Goal: Task Accomplishment & Management: Manage account settings

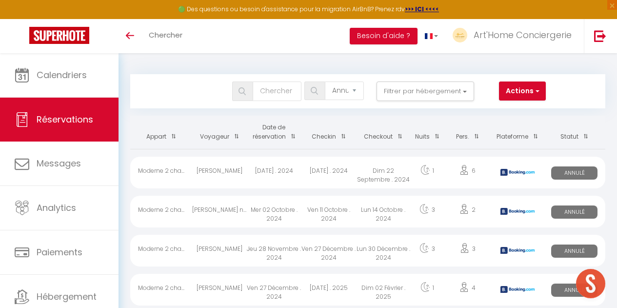
select select "cancelled"
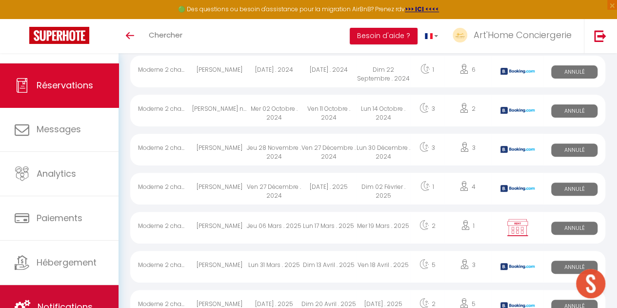
click at [87, 286] on link "Notifications" at bounding box center [59, 307] width 118 height 44
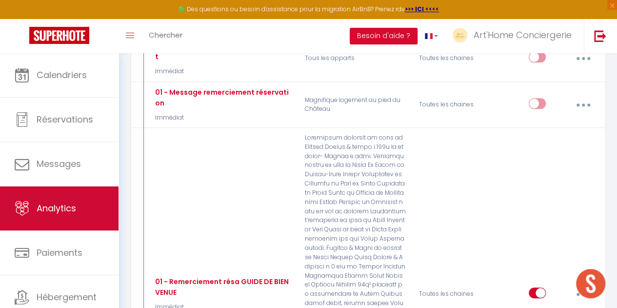
scroll to position [34, 0]
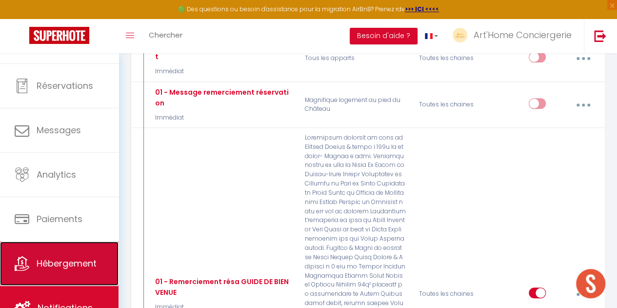
click at [73, 255] on link "Hébergement" at bounding box center [59, 263] width 118 height 44
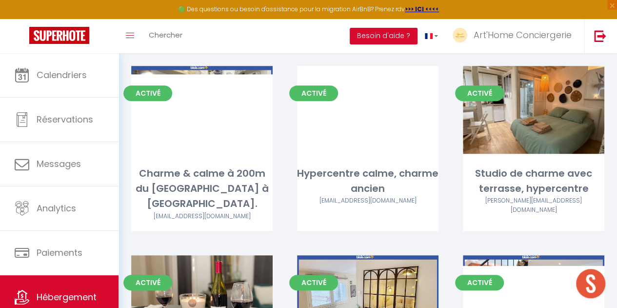
scroll to position [231, 0]
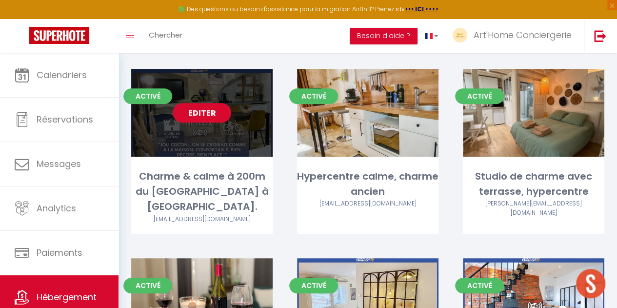
click at [192, 117] on link "Editer" at bounding box center [202, 113] width 59 height 20
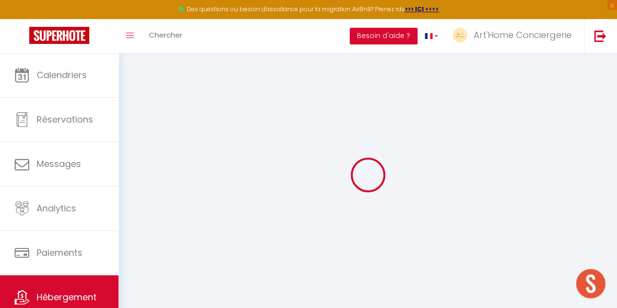
type input "Charme & calme à 200m du [GEOGRAPHIC_DATA] à [GEOGRAPHIC_DATA]."
type input "Joffray"
type input "Levé"
type input "[STREET_ADDRESS]"
type input "41000"
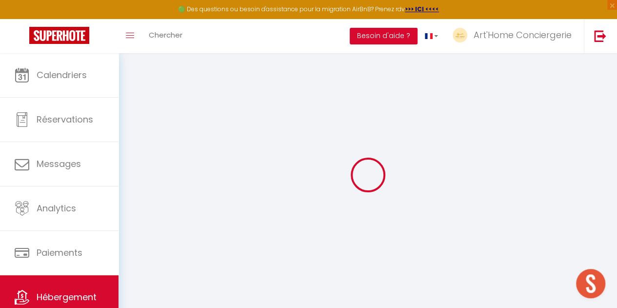
type input "[GEOGRAPHIC_DATA]"
select select "2"
select select "0"
type input "69"
type input "30"
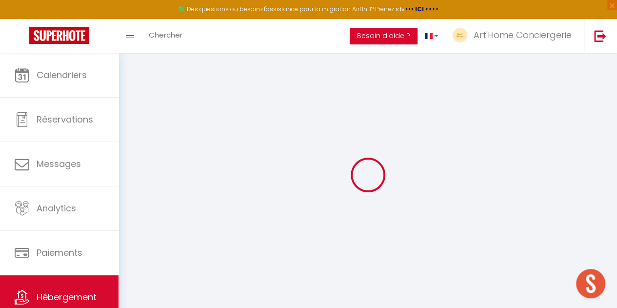
type input "1.50"
type input "299"
select select
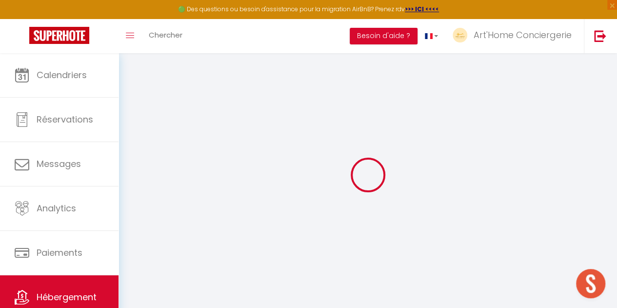
select select
type input "[STREET_ADDRESS]"
type input "41000"
type input "[GEOGRAPHIC_DATA]"
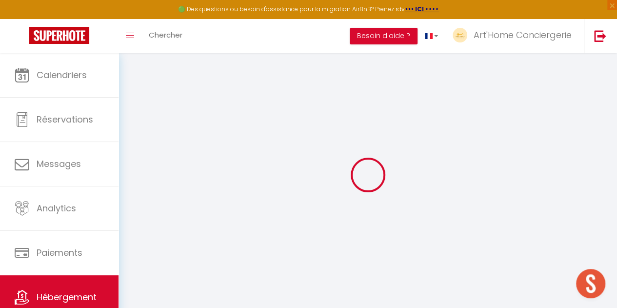
type input "[EMAIL_ADDRESS][DOMAIN_NAME]"
select select "13442"
checkbox input "false"
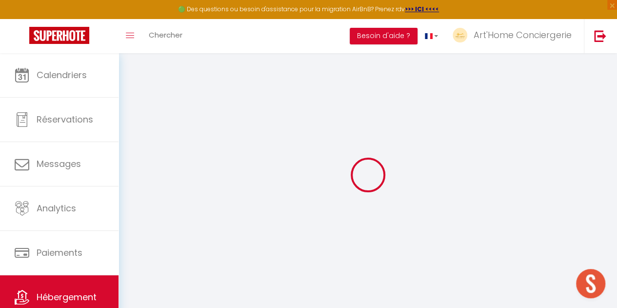
checkbox input "false"
type input "0"
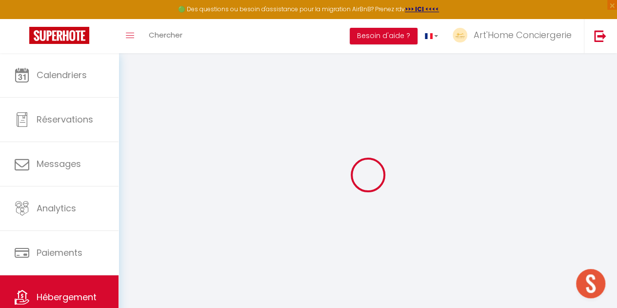
select select
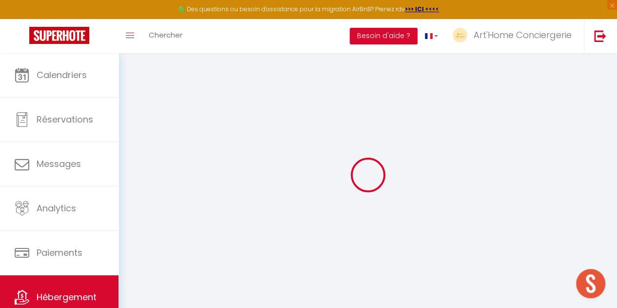
checkbox input "false"
select select
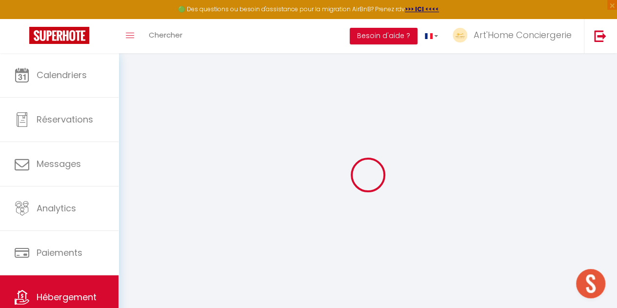
select select
checkbox input "false"
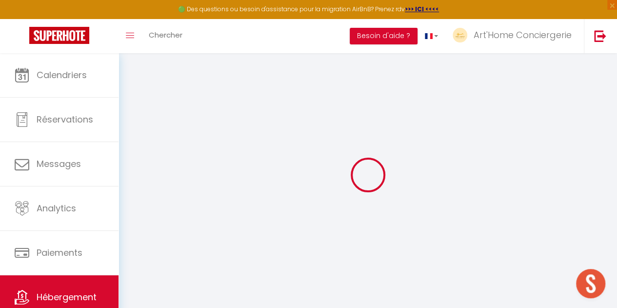
checkbox input "false"
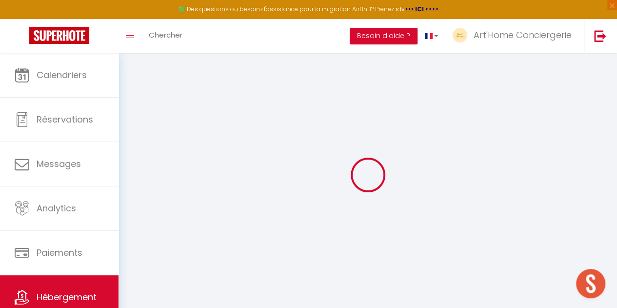
checkbox input "false"
select select "15:00"
select select
select select "11:00"
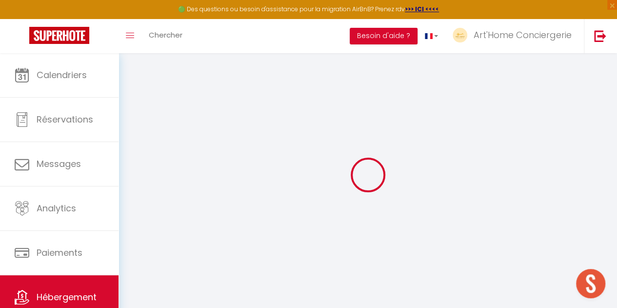
select select "30"
select select "120"
select select
checkbox input "false"
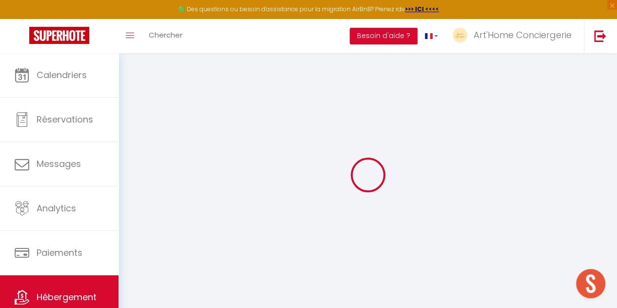
checkbox input "false"
select select
checkbox input "false"
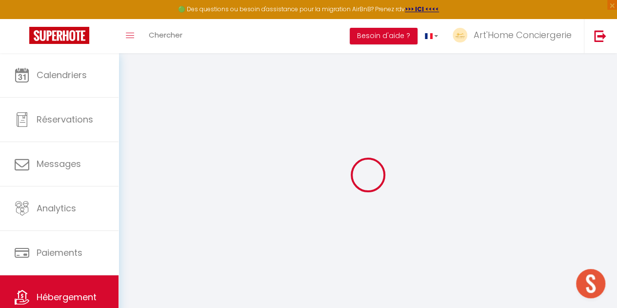
checkbox input "false"
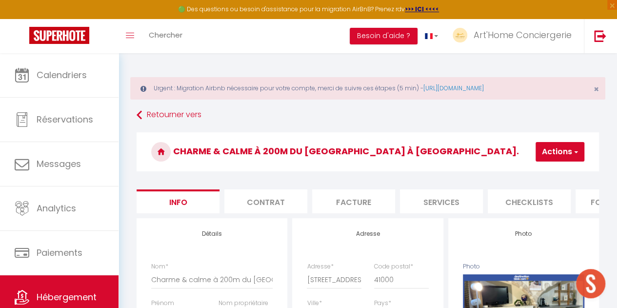
click at [571, 147] on button "Actions" at bounding box center [559, 152] width 49 height 20
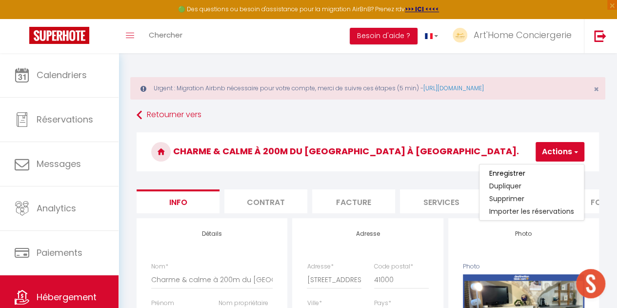
click at [488, 98] on div "Urgent : Migration Airbnb nécessaire pour votre compte, merci de suivre ces éta…" at bounding box center [367, 88] width 475 height 22
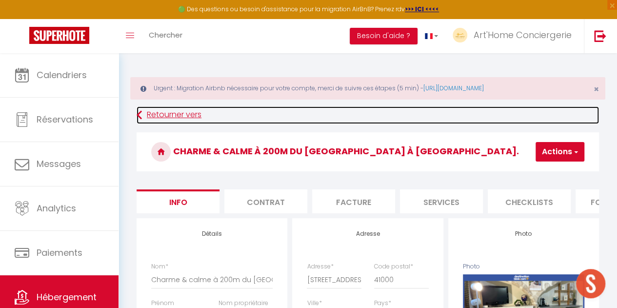
click at [181, 107] on link "Retourner vers" at bounding box center [368, 115] width 462 height 18
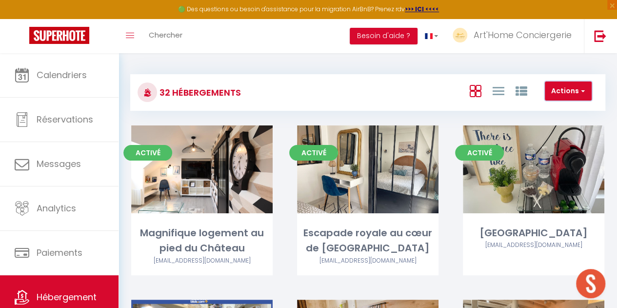
click at [579, 81] on button "Actions" at bounding box center [568, 91] width 47 height 20
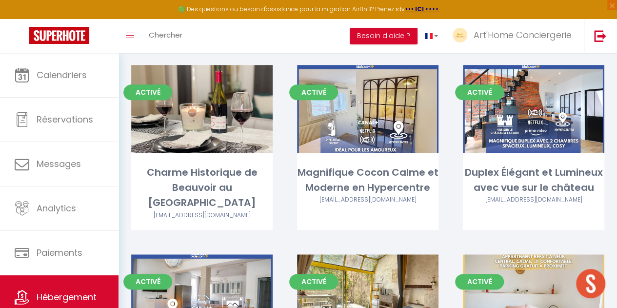
scroll to position [445, 0]
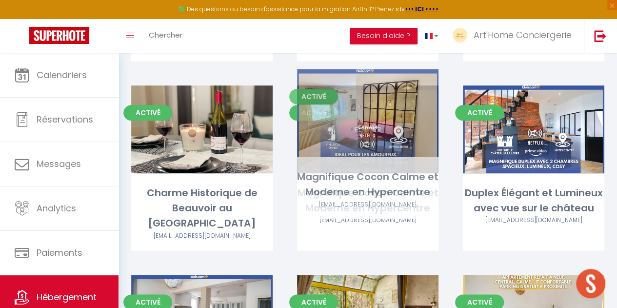
click at [358, 119] on link "Editer" at bounding box center [367, 129] width 59 height 20
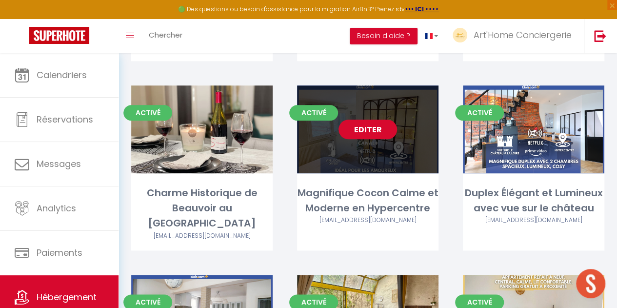
click at [367, 119] on link "Editer" at bounding box center [367, 129] width 59 height 20
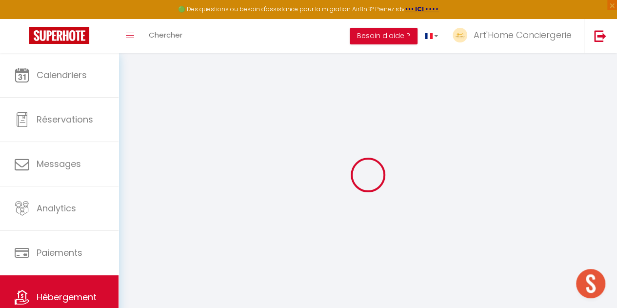
type input "Magnifique Cocon Calme et Moderne en Hypercentre"
type input "SCI JLI"
type input "[STREET_ADDRESS]"
type input "41000"
type input "[GEOGRAPHIC_DATA]"
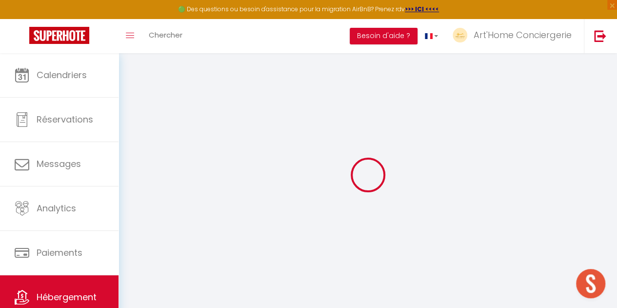
select select "2"
type input "79"
type input "30"
type input "1.50"
type input "399"
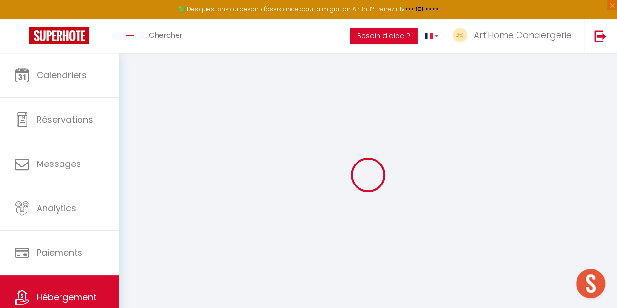
select select
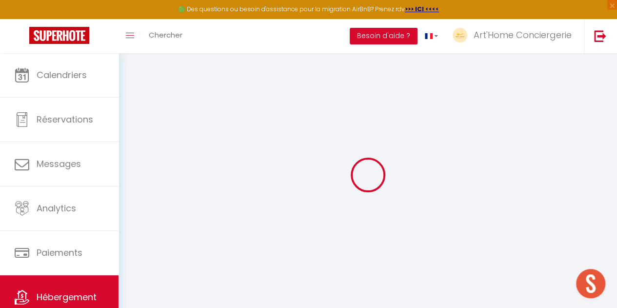
type input "[STREET_ADDRESS]"
type input "41000"
type input "[GEOGRAPHIC_DATA]"
type input "[EMAIL_ADDRESS][DOMAIN_NAME]"
select select "7706"
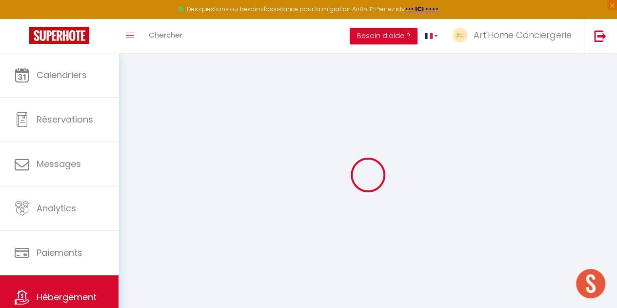
checkbox input "false"
type input "0"
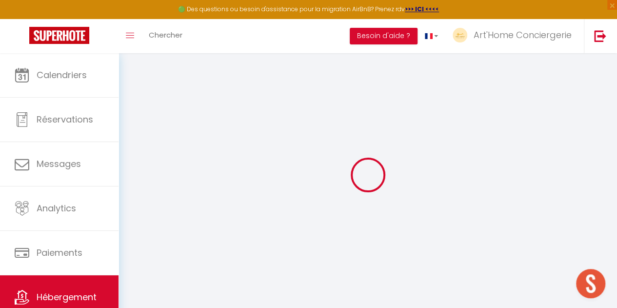
type input "0"
select select
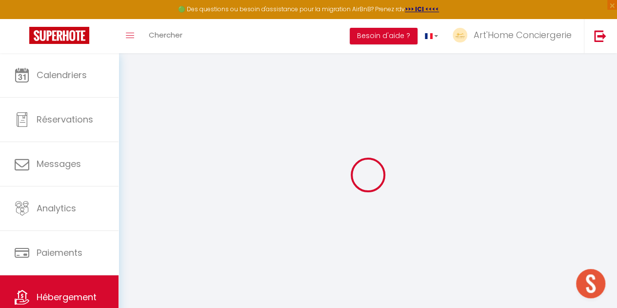
select select
checkbox input "false"
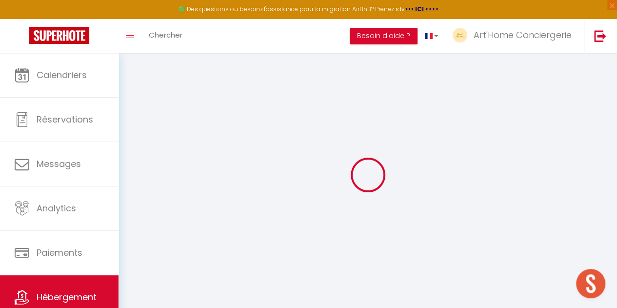
checkbox input "false"
select select
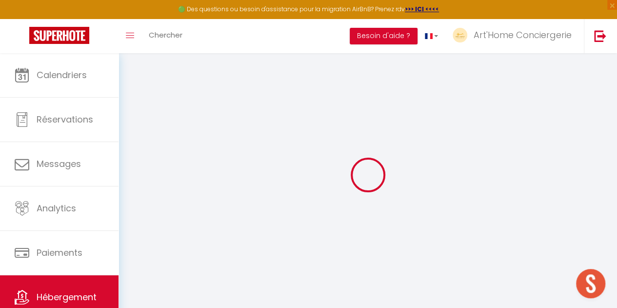
select select
checkbox input "false"
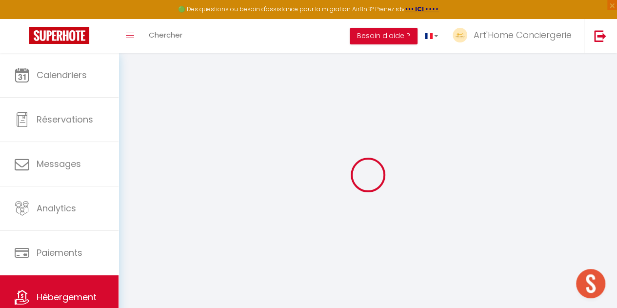
checkbox input "false"
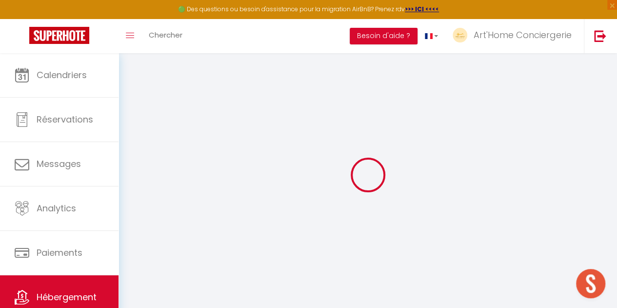
select select "15:00"
select select
select select "11:00"
select select "30"
select select "120"
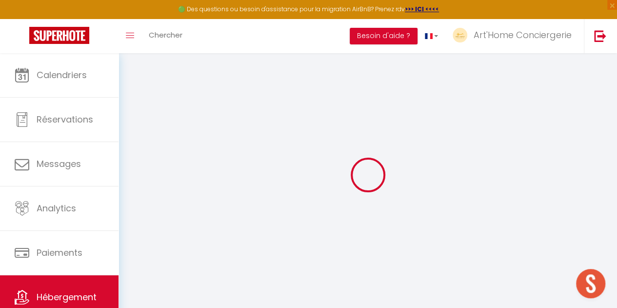
select select
checkbox input "false"
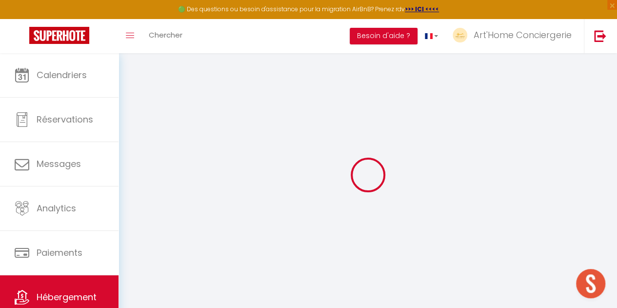
select select
checkbox input "false"
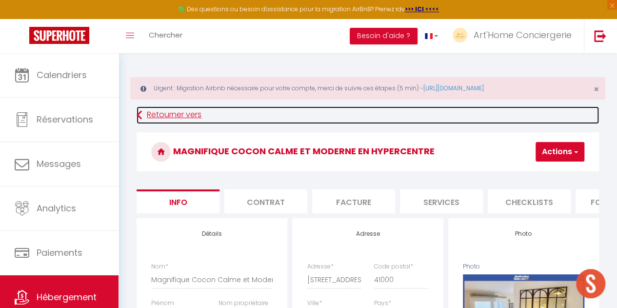
click at [179, 115] on link "Retourner vers" at bounding box center [368, 115] width 462 height 18
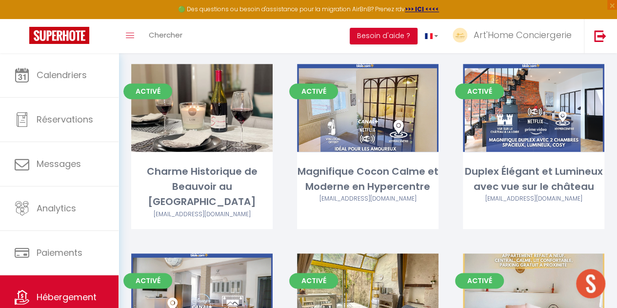
scroll to position [462, 0]
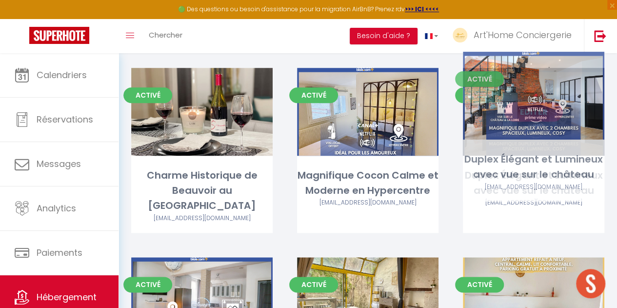
click at [531, 102] on link "Editer" at bounding box center [533, 112] width 59 height 20
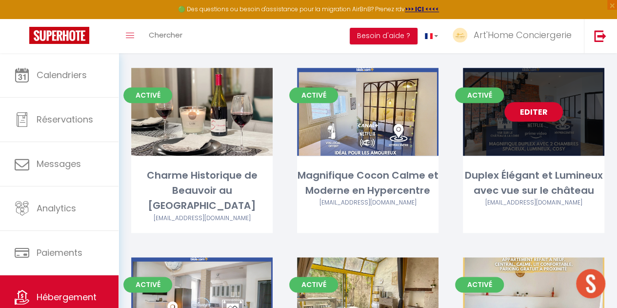
click at [531, 102] on link "Editer" at bounding box center [533, 112] width 59 height 20
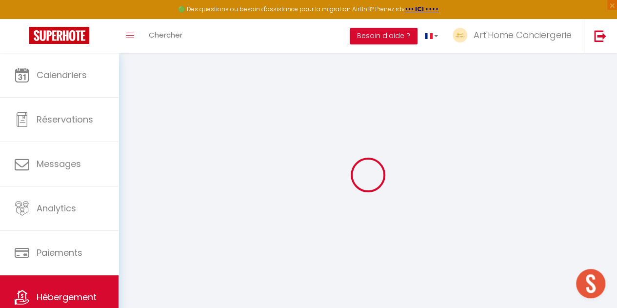
select select
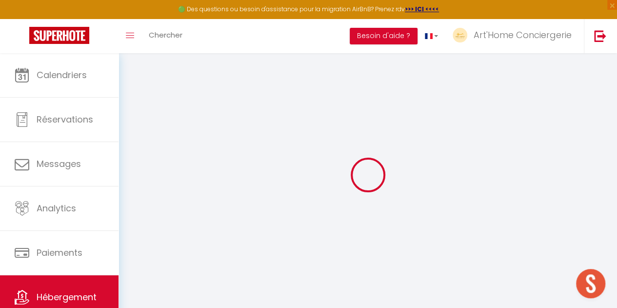
select select
checkbox input "false"
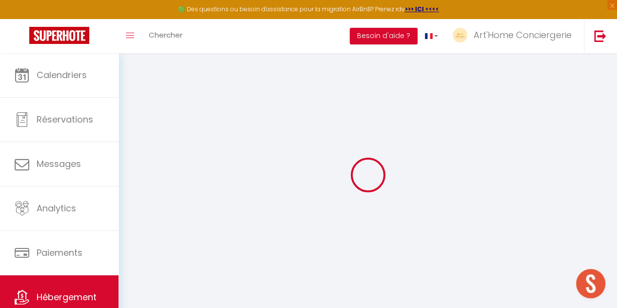
select select
type input "Duplex Élégant et Lumineux avec vue sur le château"
type input "Joffray"
type input "Levé"
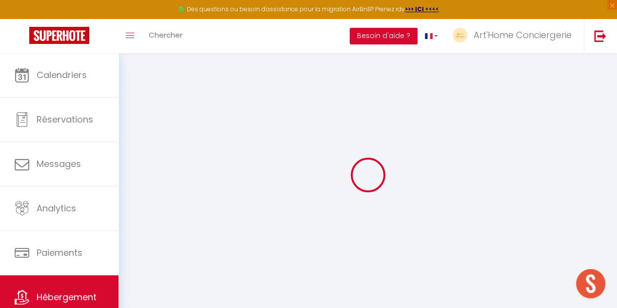
type input "[STREET_ADDRESS]"
type input "41000"
type input "[GEOGRAPHIC_DATA]"
select select "5"
select select "2"
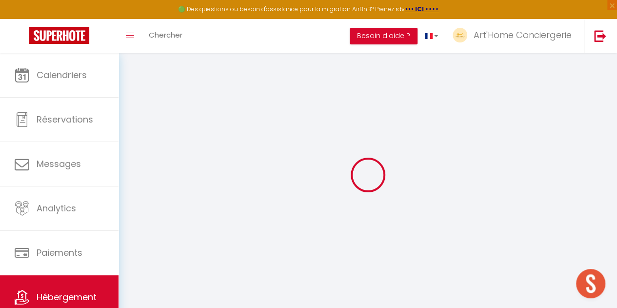
type input "99"
type input "10"
type input "50"
type input "1.50"
type input "399"
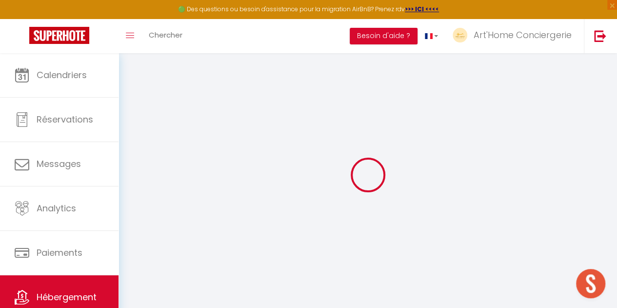
select select
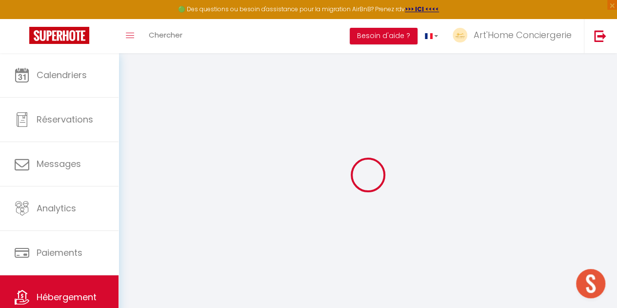
type input "[STREET_ADDRESS][PERSON_NAME]"
type input "41000"
type input "[GEOGRAPHIC_DATA]"
type input "[EMAIL_ADDRESS][DOMAIN_NAME]"
select select "7706"
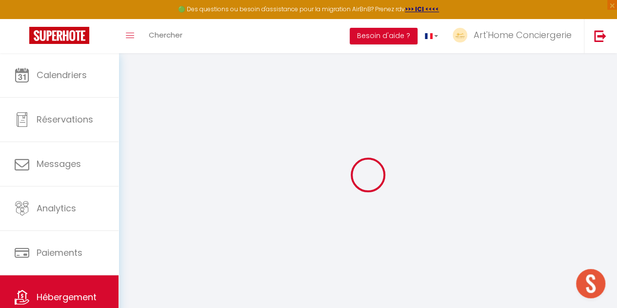
checkbox input "false"
type input "0"
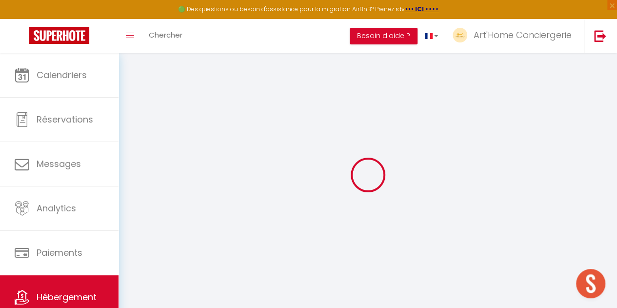
type input "0"
select select
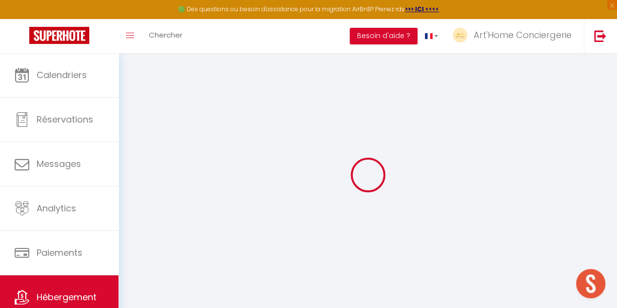
select select
checkbox input "false"
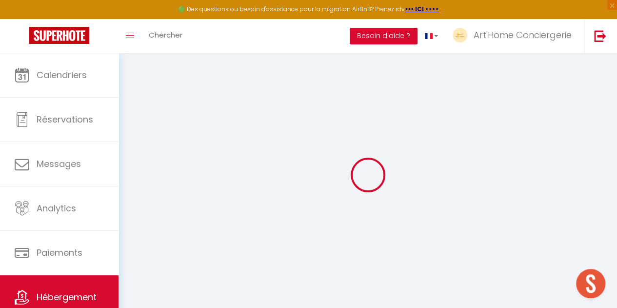
checkbox input "false"
select select
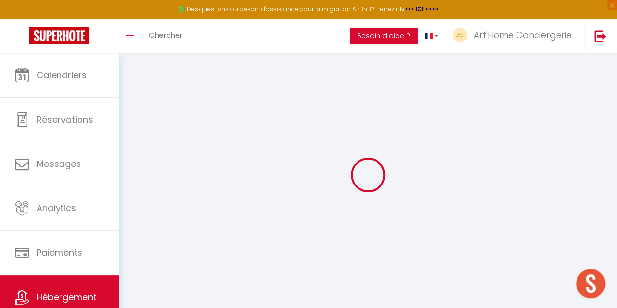
select select
checkbox input "false"
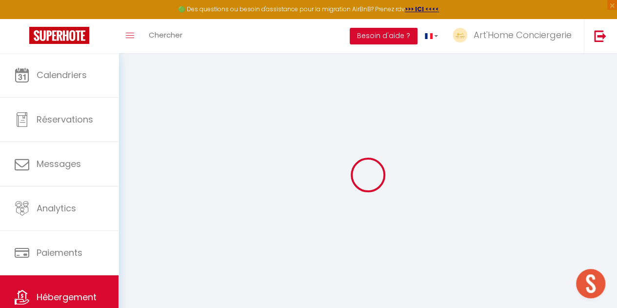
checkbox input "false"
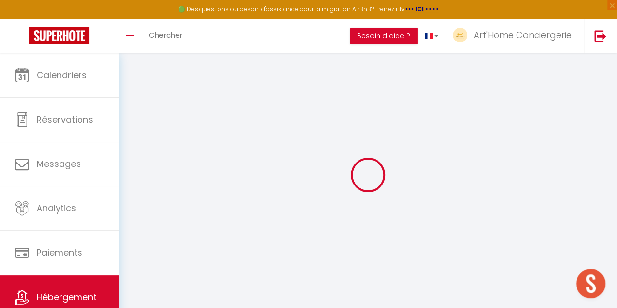
select select "15:00"
select select
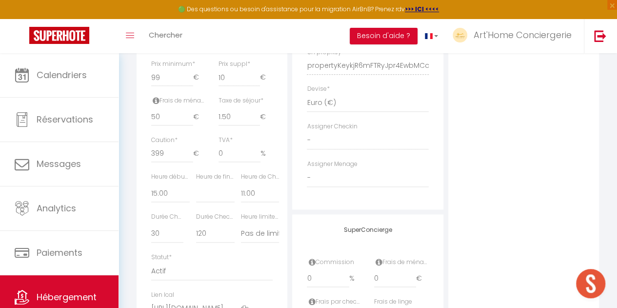
scroll to position [488, 0]
